Goal: Task Accomplishment & Management: Use online tool/utility

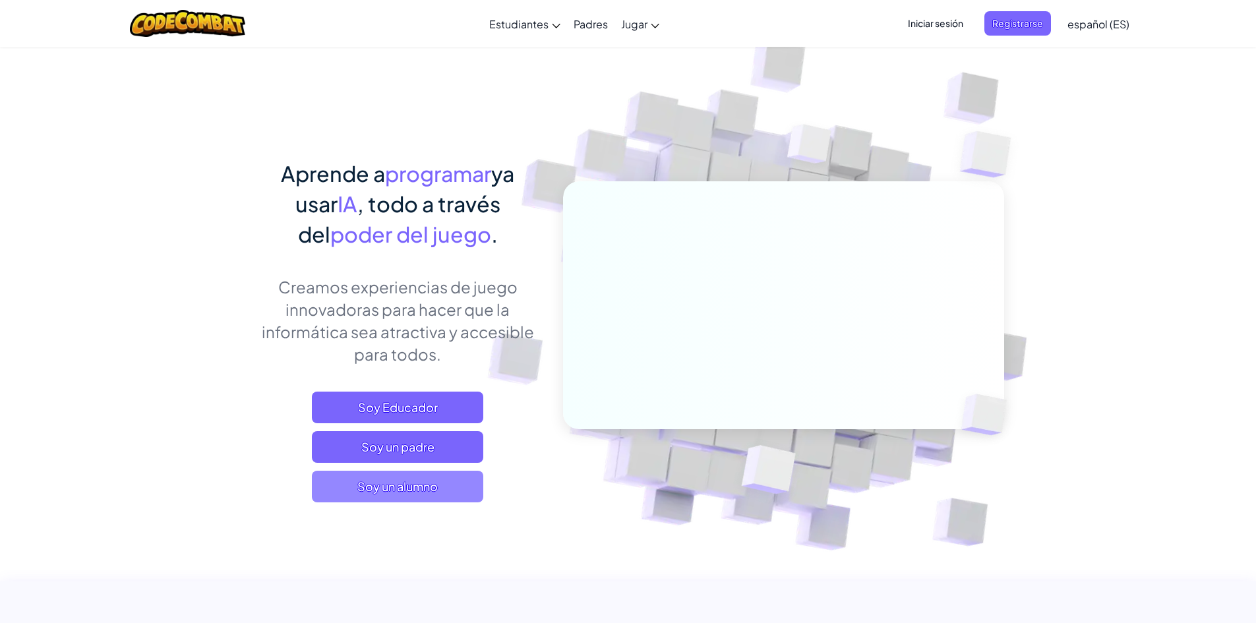
click at [413, 493] on font "Soy un alumno" at bounding box center [397, 486] width 80 height 15
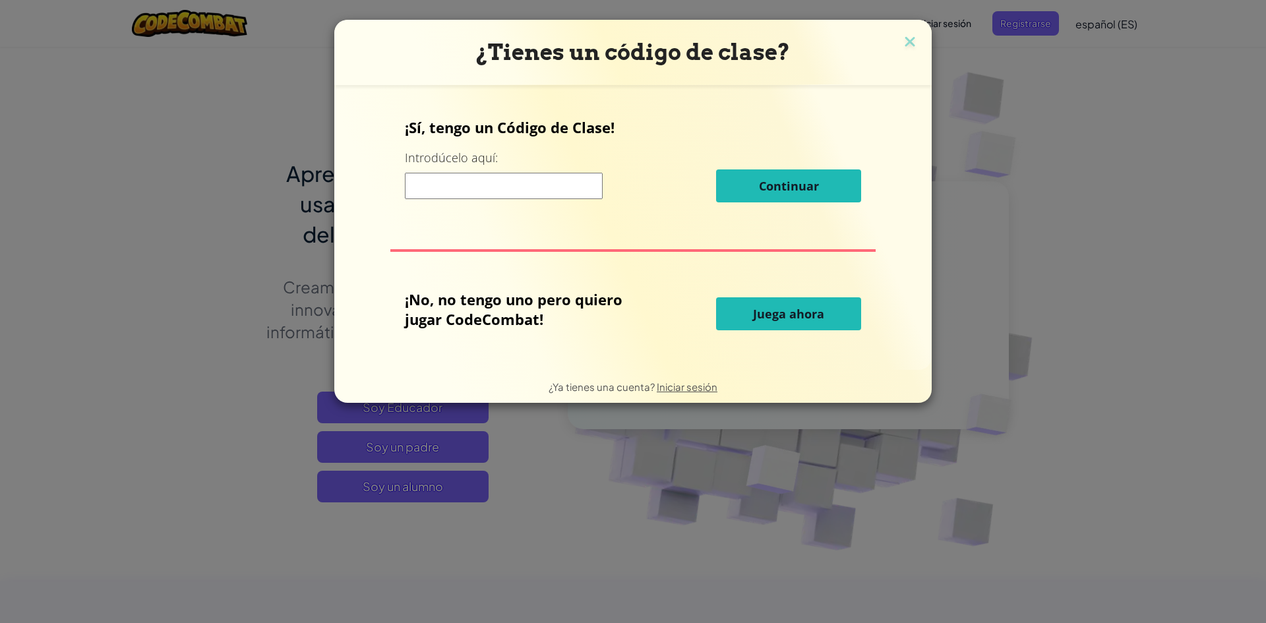
click at [537, 198] on input at bounding box center [504, 186] width 198 height 26
click at [738, 324] on button "Juega ahora" at bounding box center [788, 313] width 145 height 33
select select "es-ES"
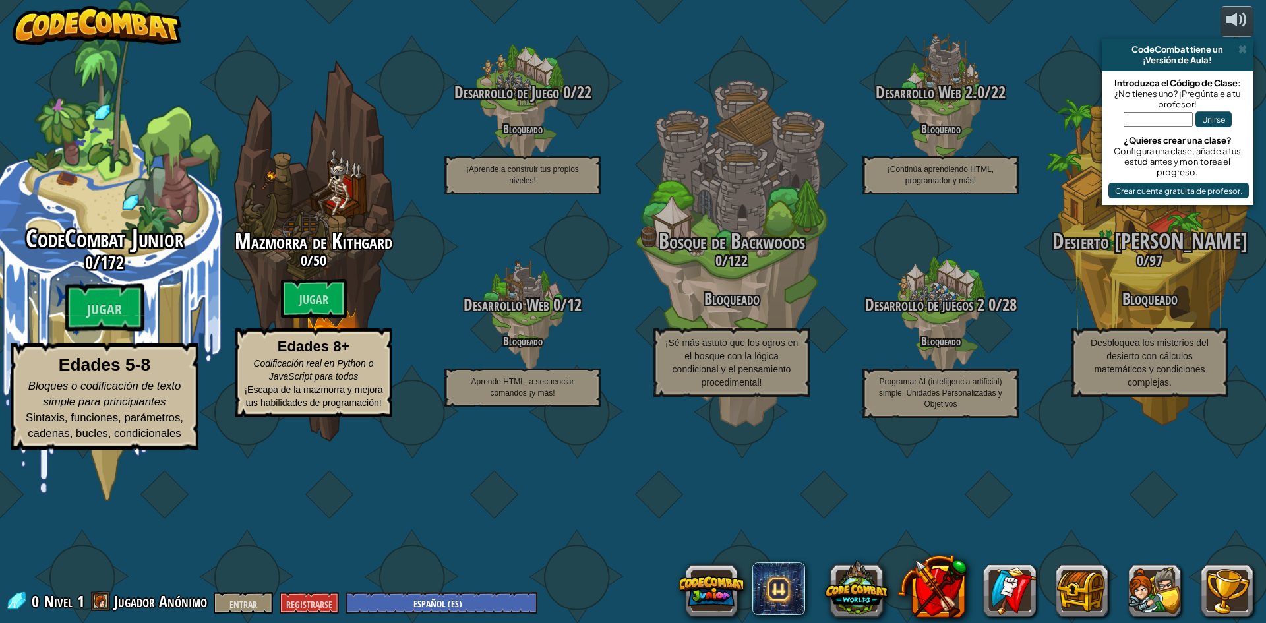
click at [122, 256] on font "CodeCombat Junior" at bounding box center [105, 239] width 158 height 34
select select "es-ES"
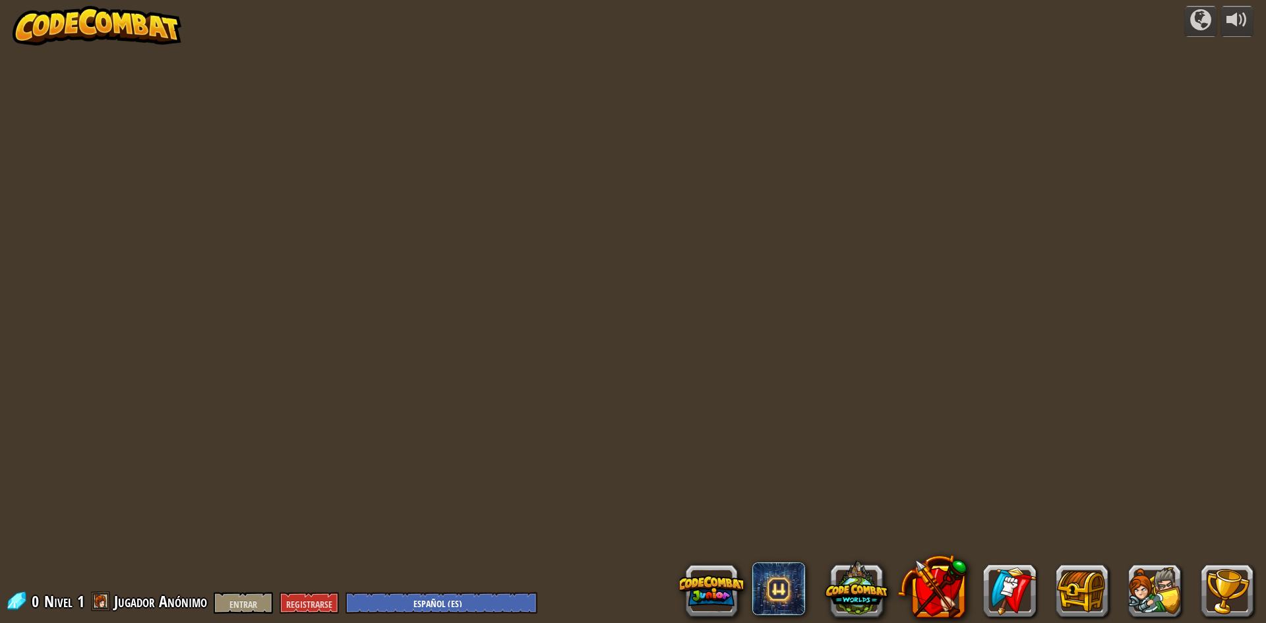
select select "es-ES"
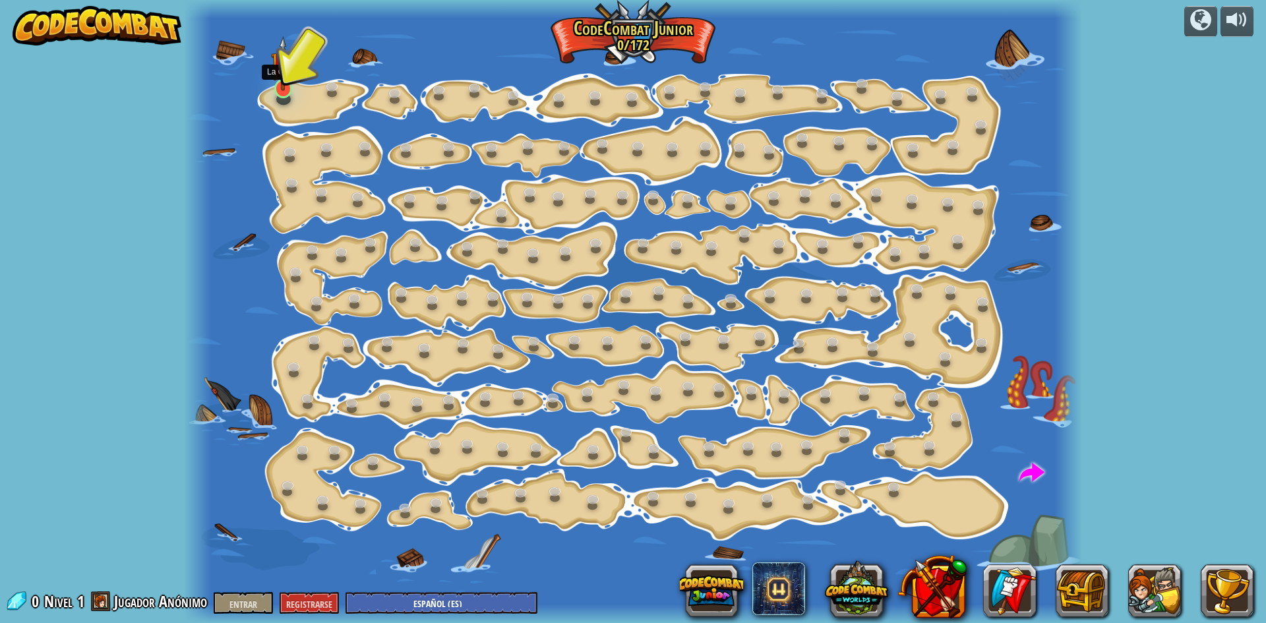
click at [286, 88] on img at bounding box center [283, 63] width 24 height 55
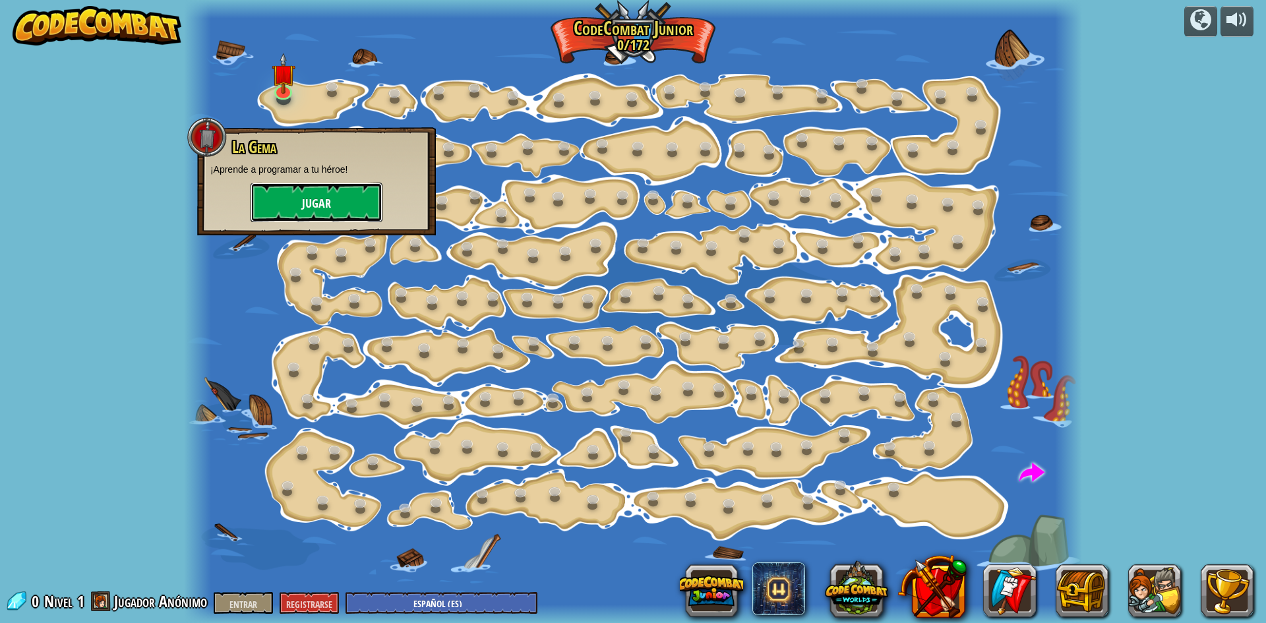
click at [339, 217] on button "Jugar" at bounding box center [317, 203] width 132 height 40
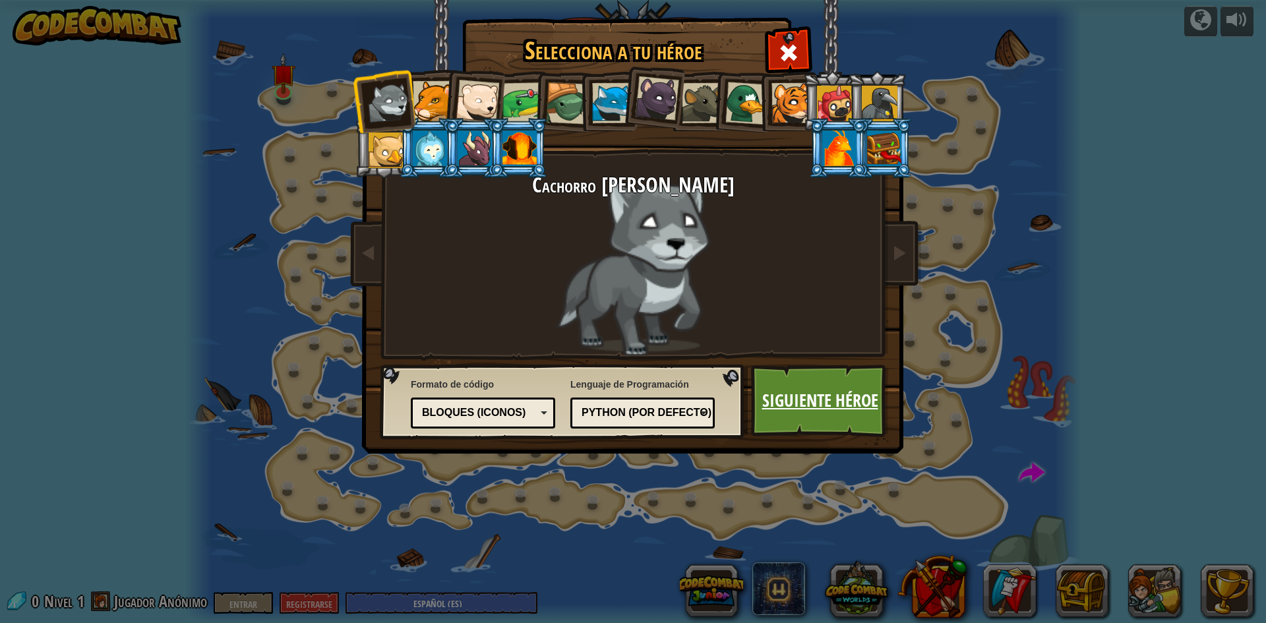
click at [846, 382] on link "Siguiente héroe" at bounding box center [820, 401] width 138 height 73
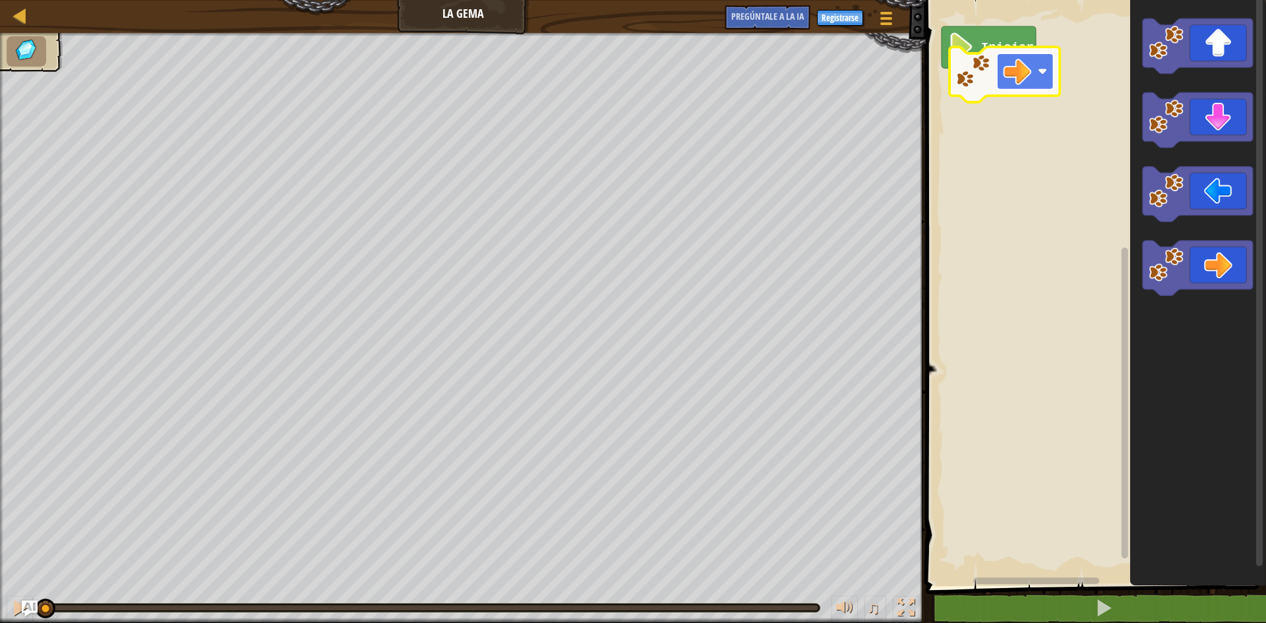
click at [1033, 71] on rect "Espacio de trabajo de Blockly" at bounding box center [1025, 71] width 57 height 36
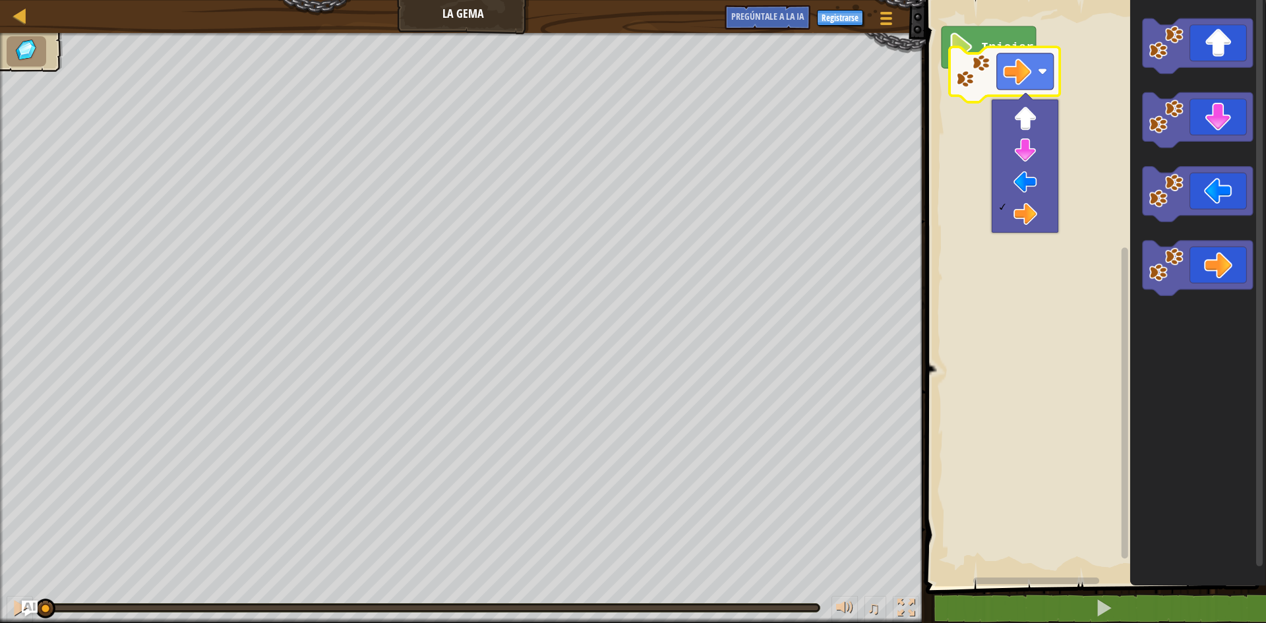
click at [1081, 135] on rect "Espacio de trabajo de Blockly" at bounding box center [1094, 289] width 344 height 593
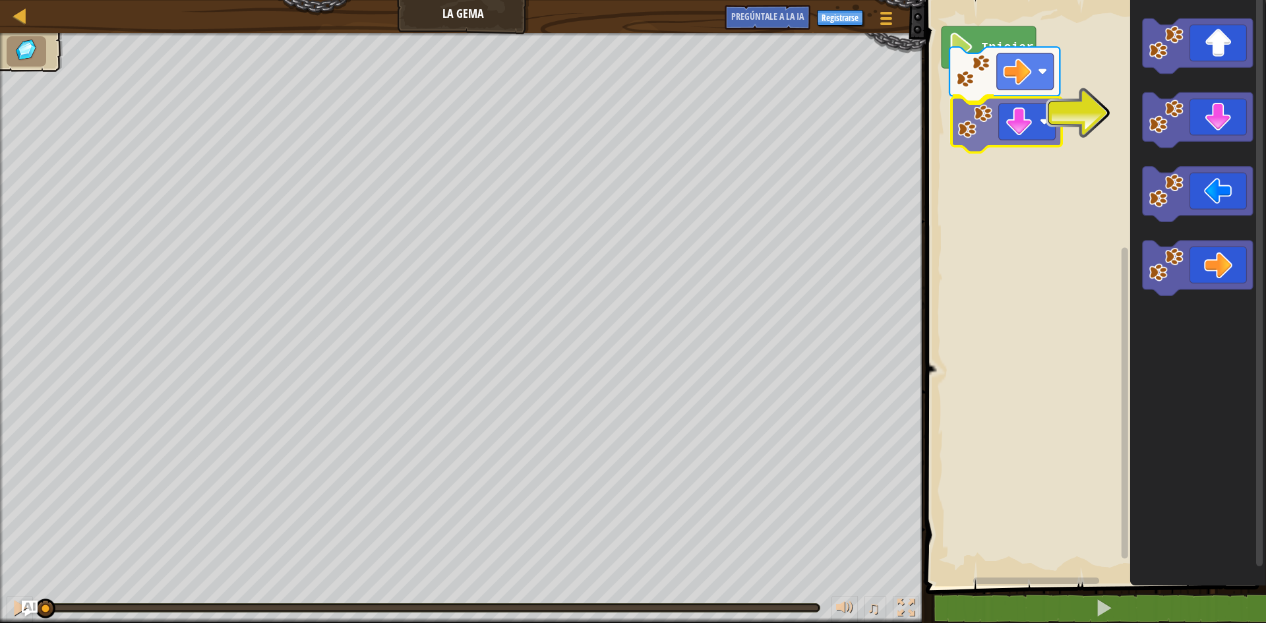
click at [1020, 132] on div "Iniciar" at bounding box center [1094, 289] width 344 height 593
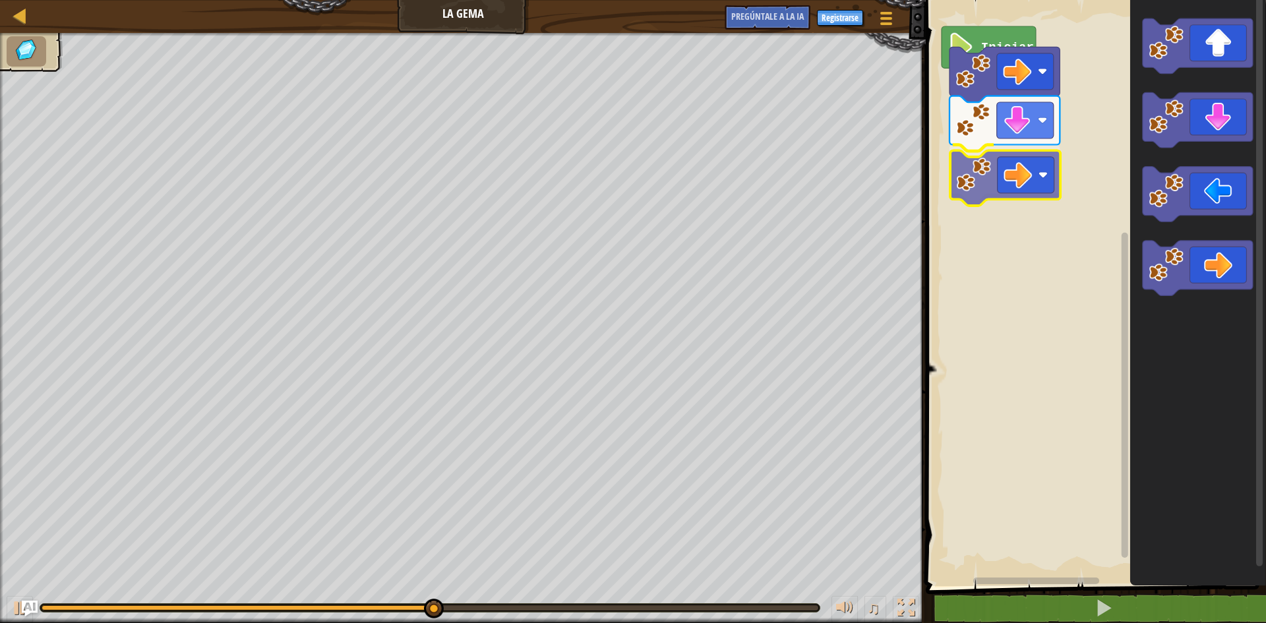
click at [1034, 169] on div "Iniciar" at bounding box center [1094, 289] width 344 height 593
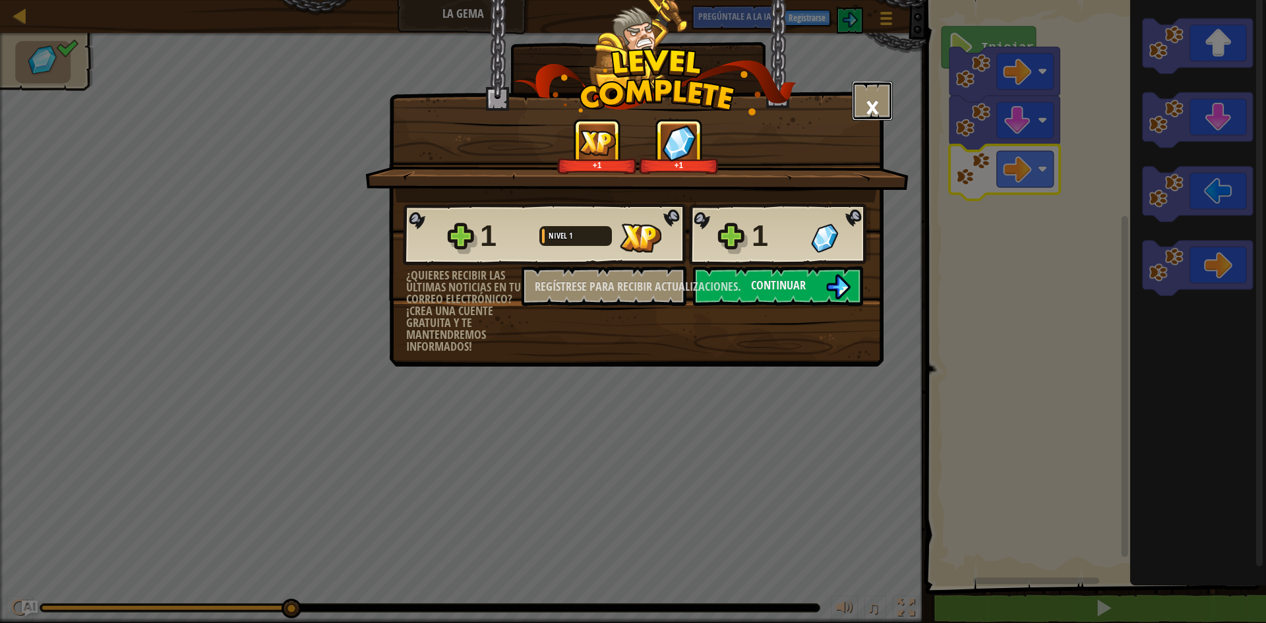
click at [861, 105] on button "×" at bounding box center [872, 101] width 41 height 40
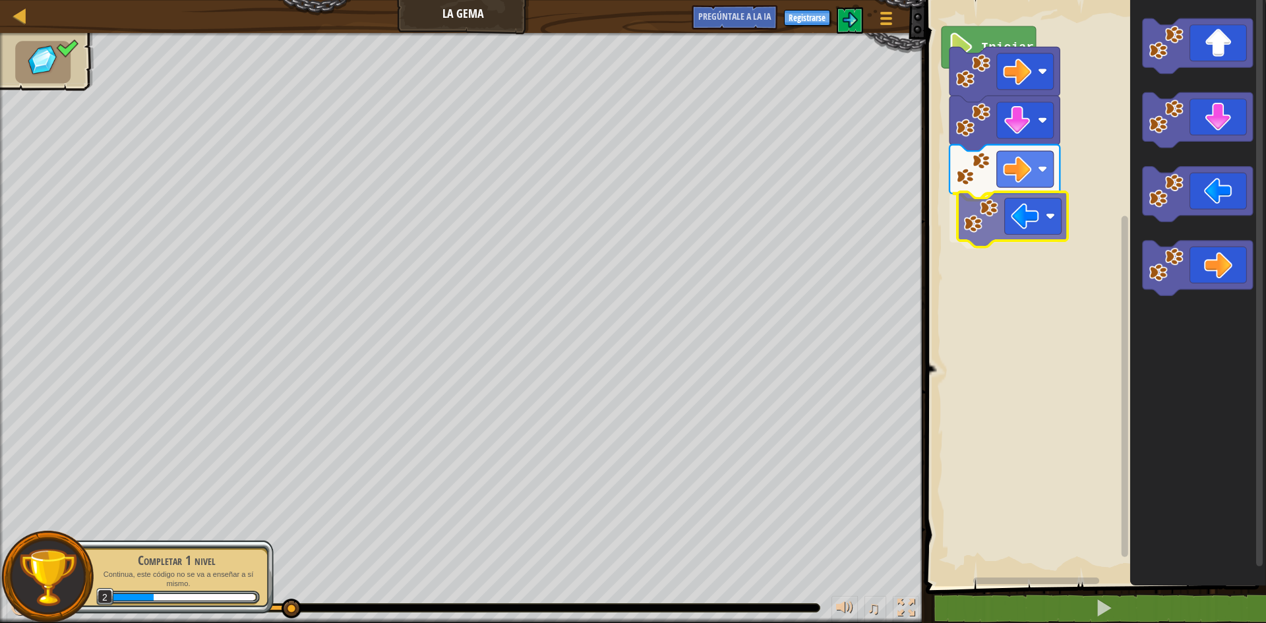
click at [1012, 206] on div "Iniciar" at bounding box center [1094, 289] width 344 height 593
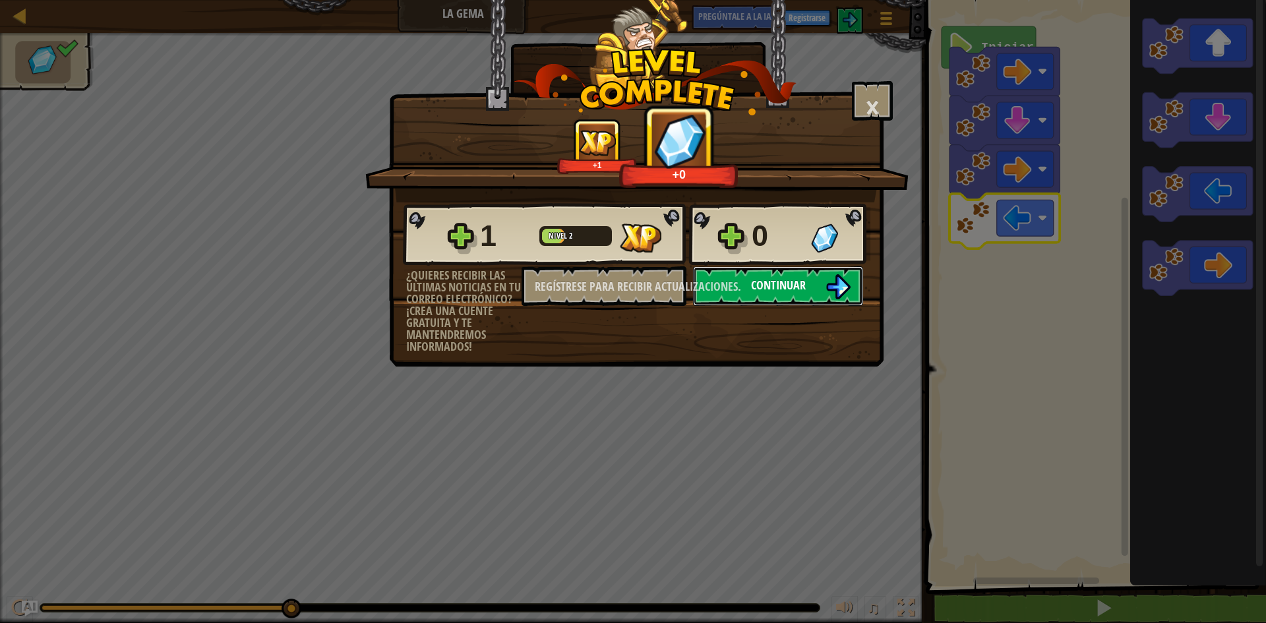
click at [810, 271] on button "Continuar" at bounding box center [778, 286] width 170 height 40
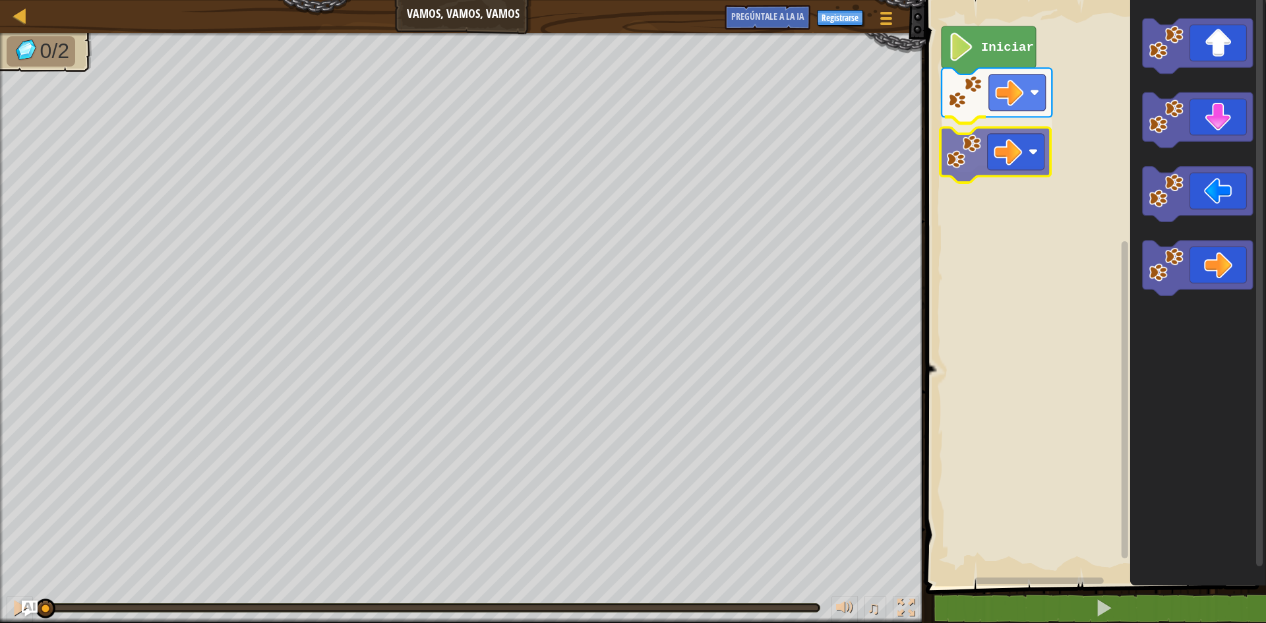
click at [1000, 136] on div "Iniciar" at bounding box center [1094, 289] width 344 height 593
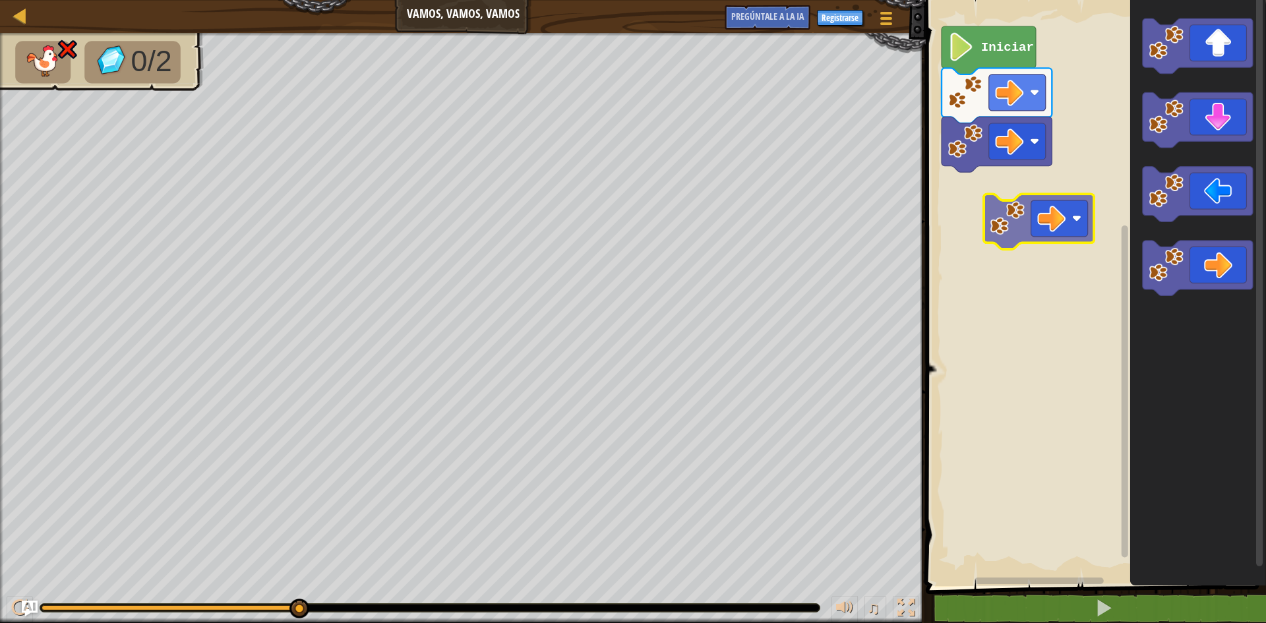
click at [1068, 224] on div "Iniciar" at bounding box center [1094, 289] width 344 height 593
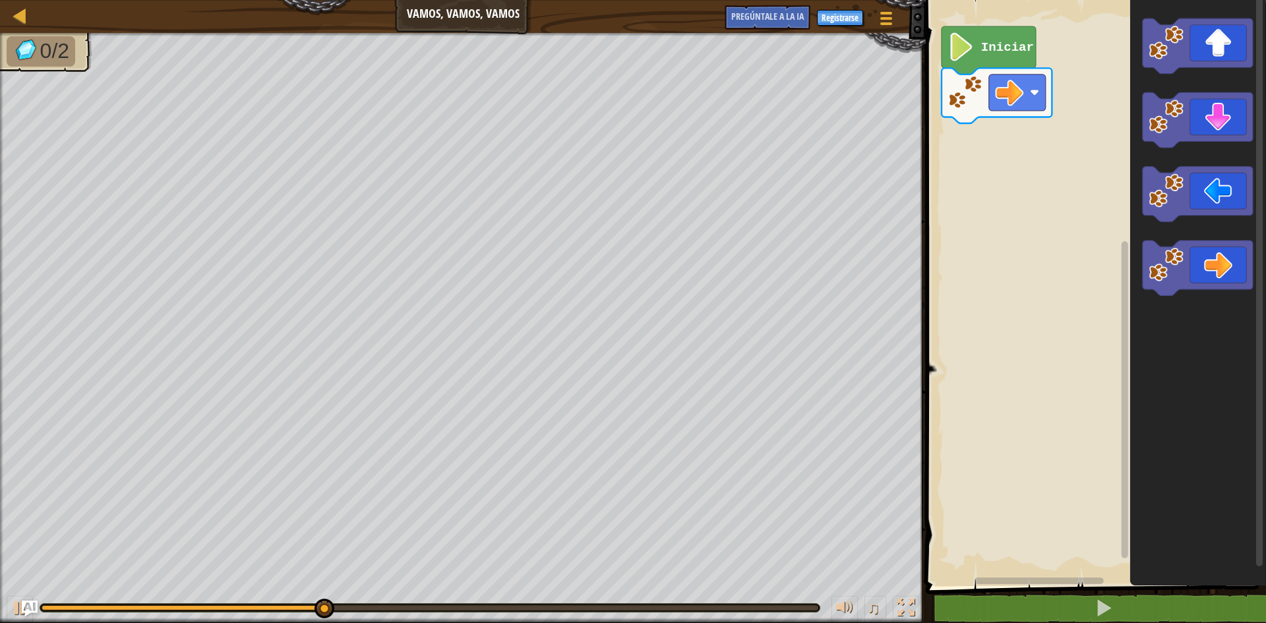
click at [1038, 129] on div "Iniciar" at bounding box center [1094, 289] width 344 height 593
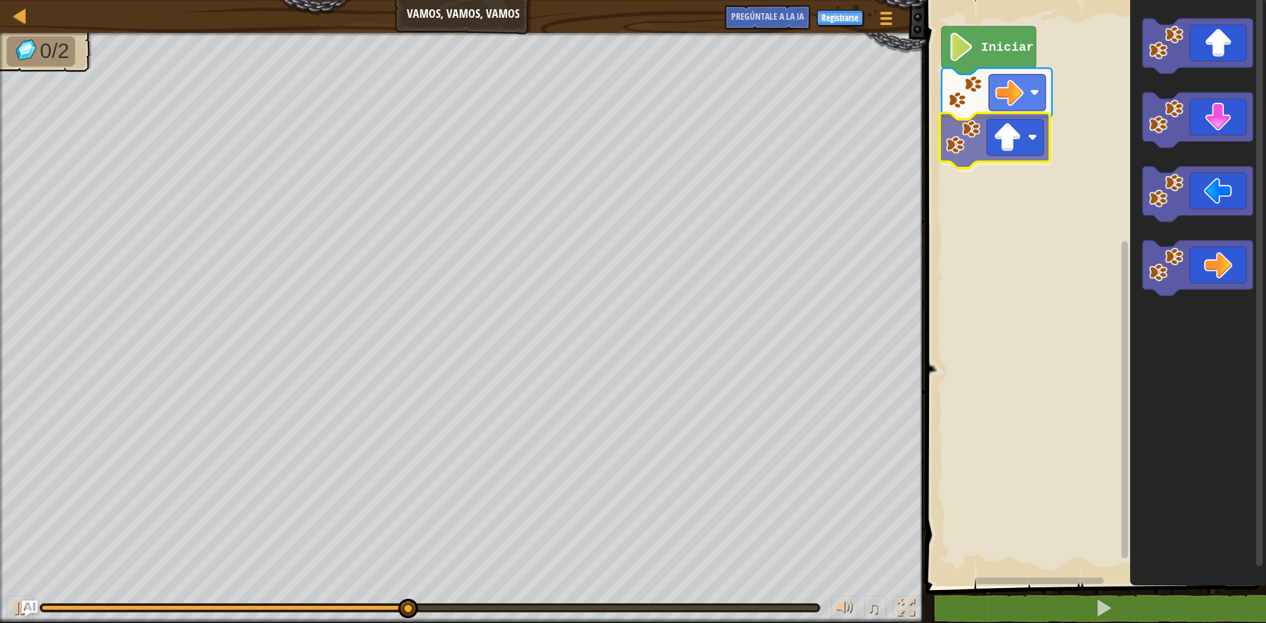
click at [981, 146] on div "Iniciar" at bounding box center [1094, 289] width 344 height 593
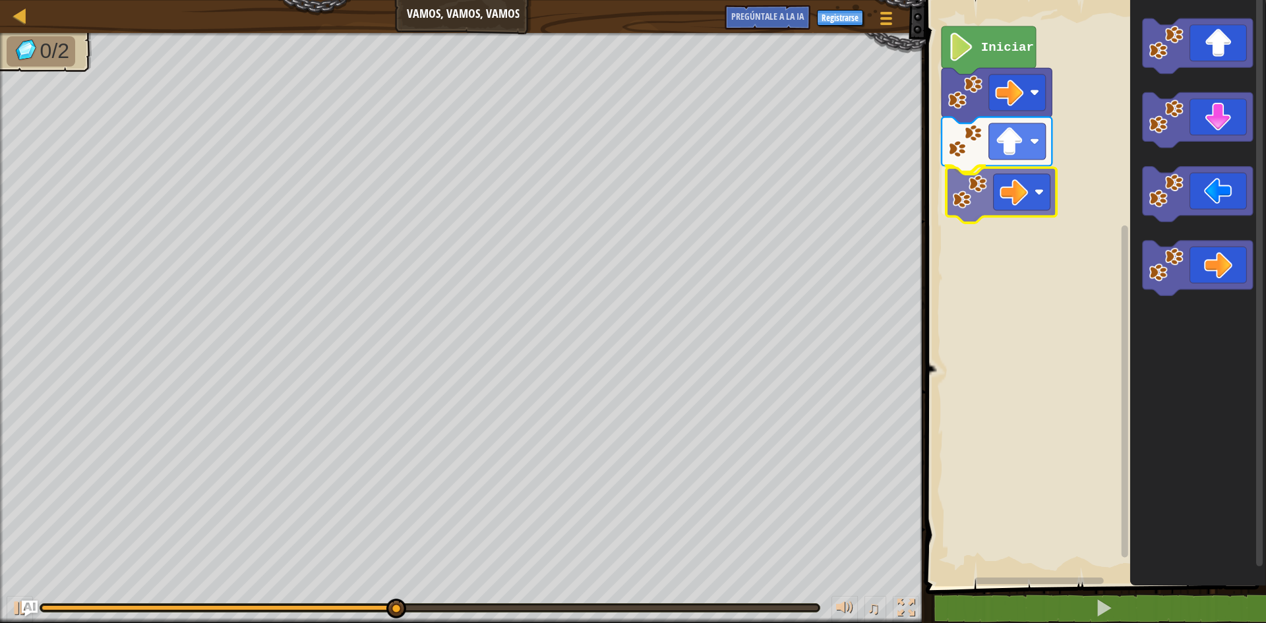
click at [1013, 180] on div "Iniciar" at bounding box center [1094, 289] width 344 height 593
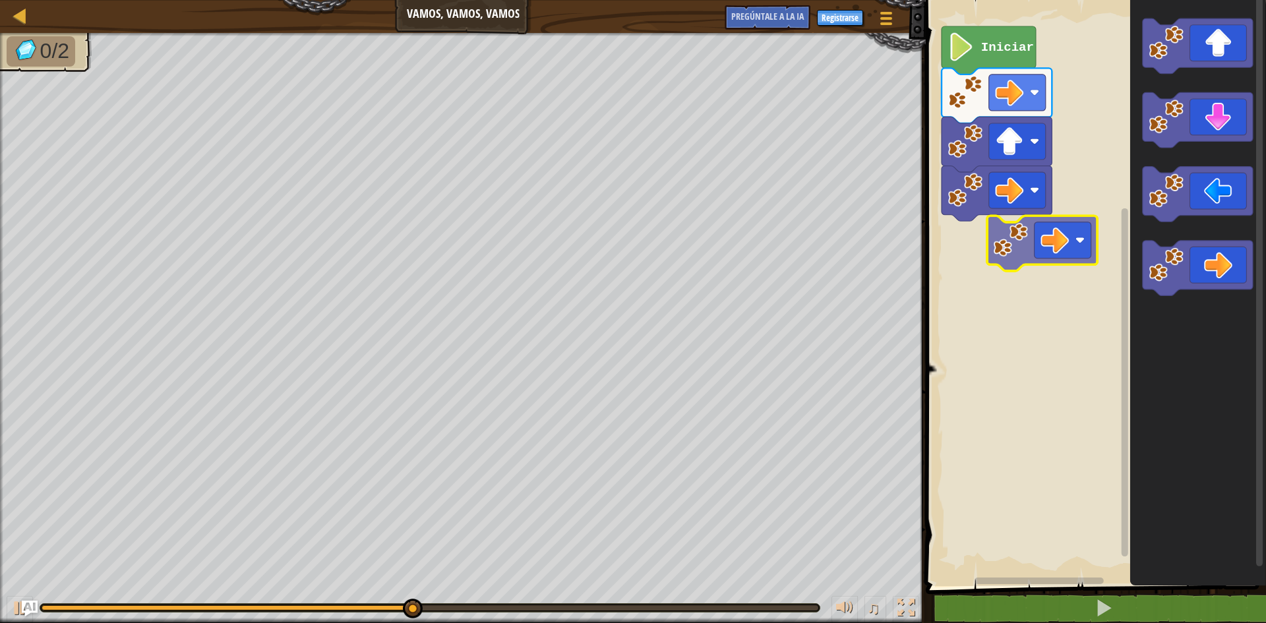
click at [998, 229] on div "Iniciar" at bounding box center [1094, 289] width 344 height 593
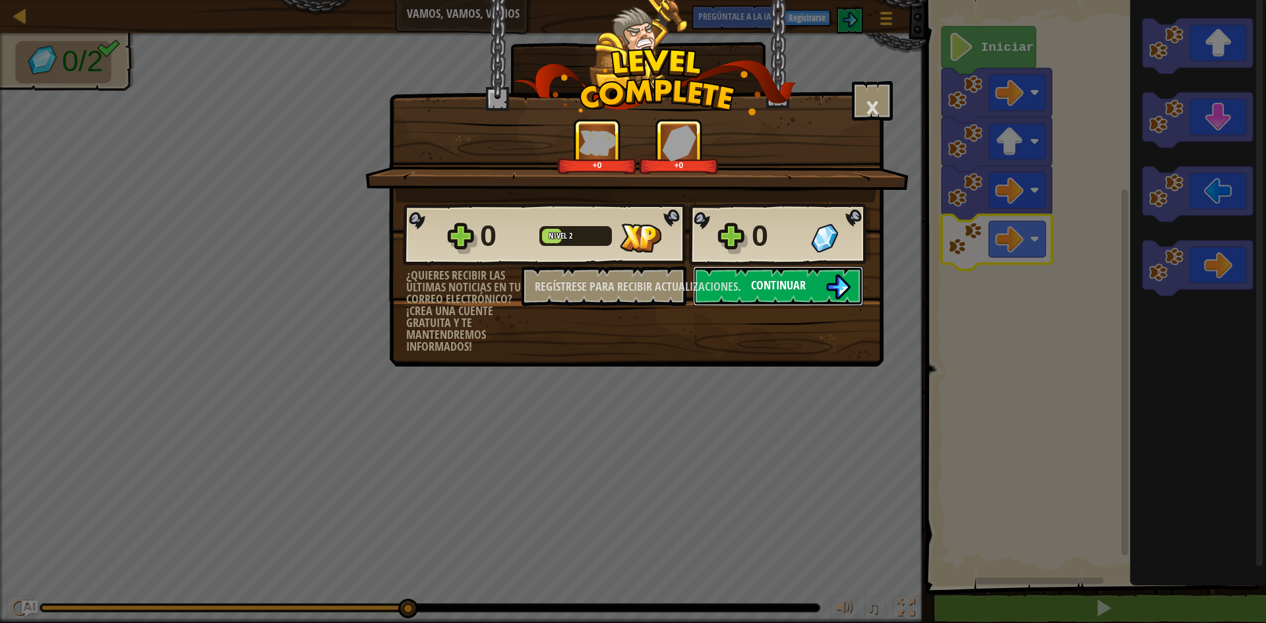
click at [809, 275] on button "Continuar" at bounding box center [778, 286] width 170 height 40
